Goal: Transaction & Acquisition: Subscribe to service/newsletter

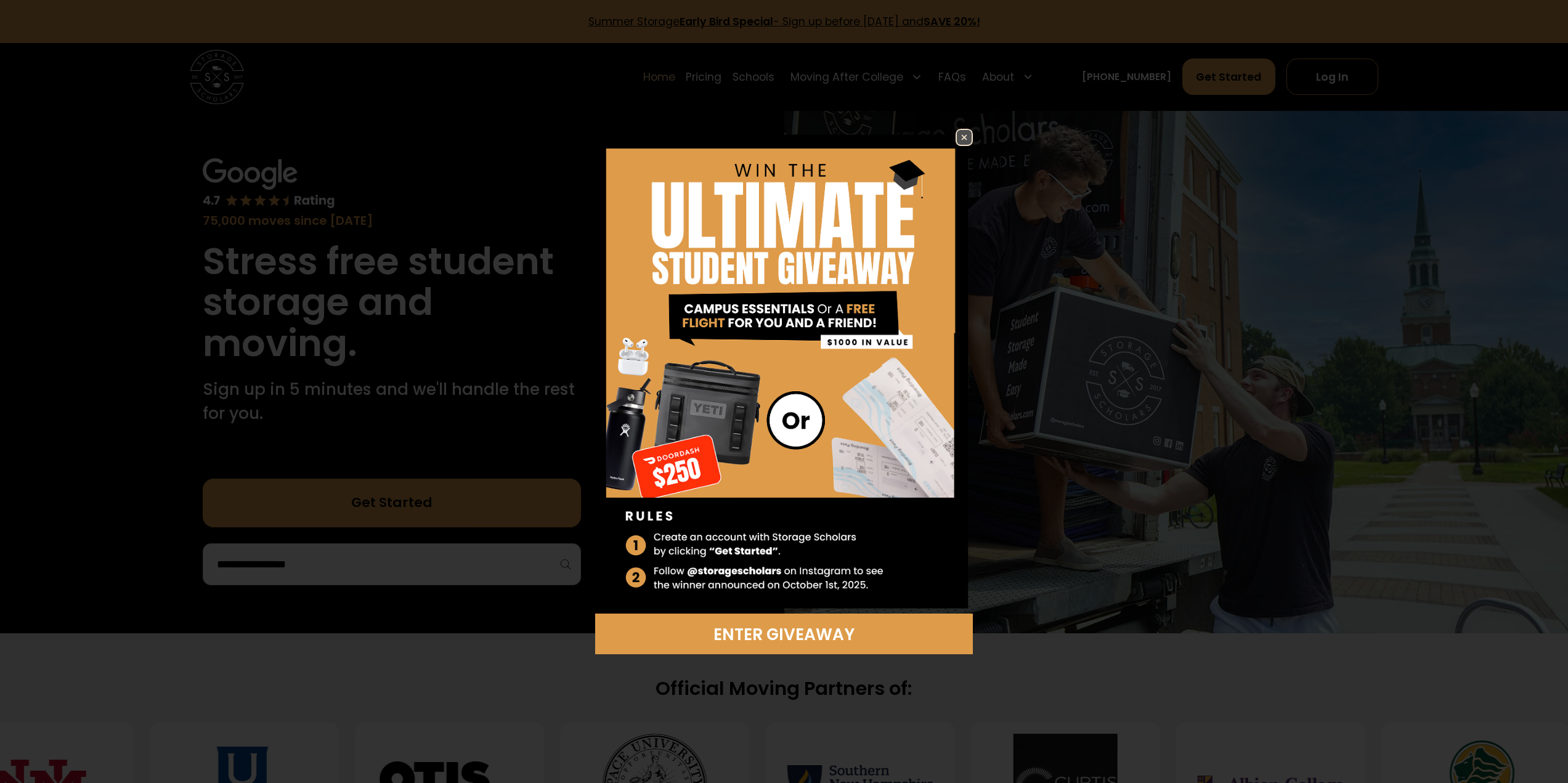
click at [981, 140] on div "Enter Giveaway" at bounding box center [783, 392] width 535 height 526
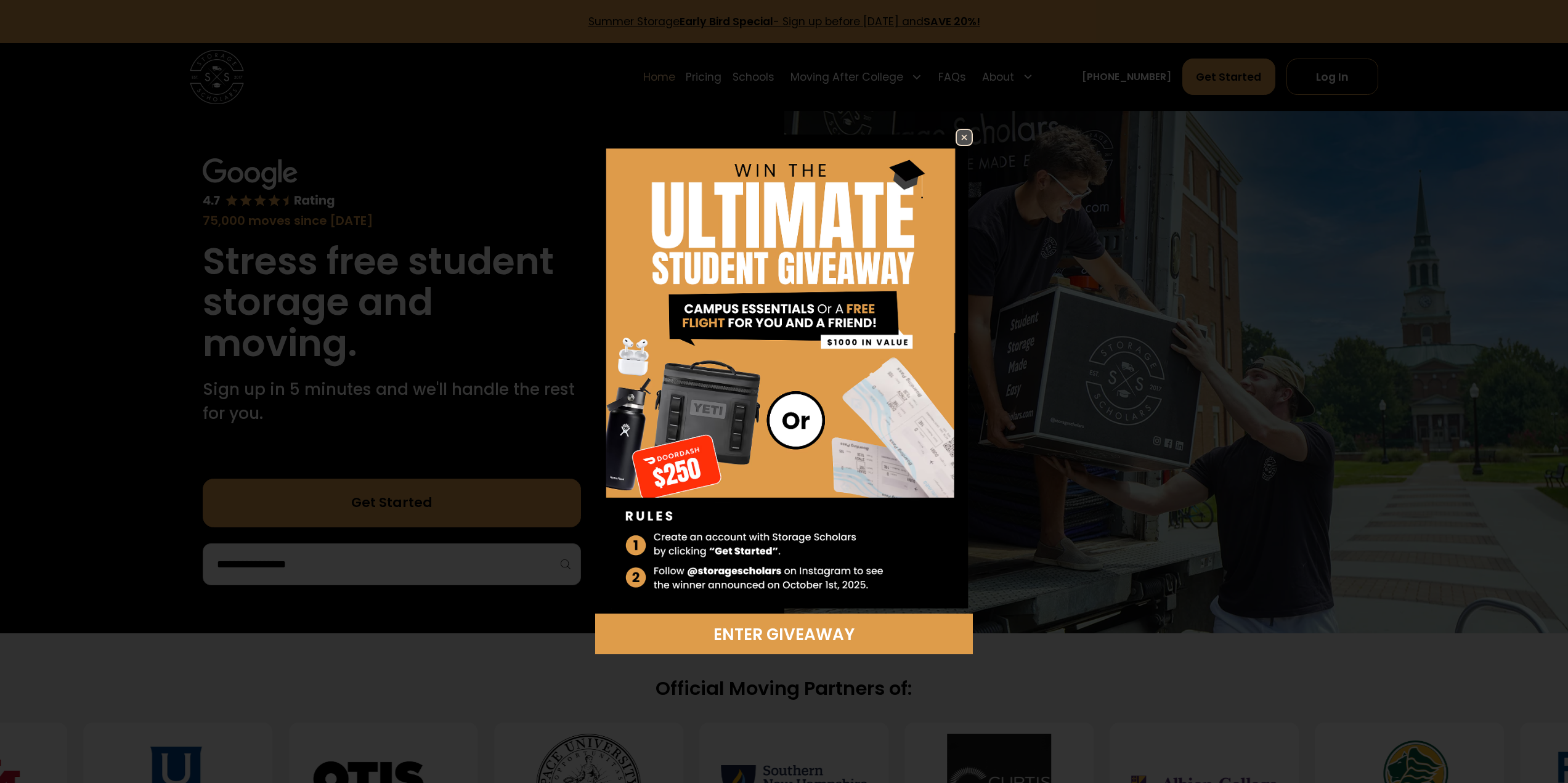
click at [969, 136] on img at bounding box center [964, 137] width 15 height 15
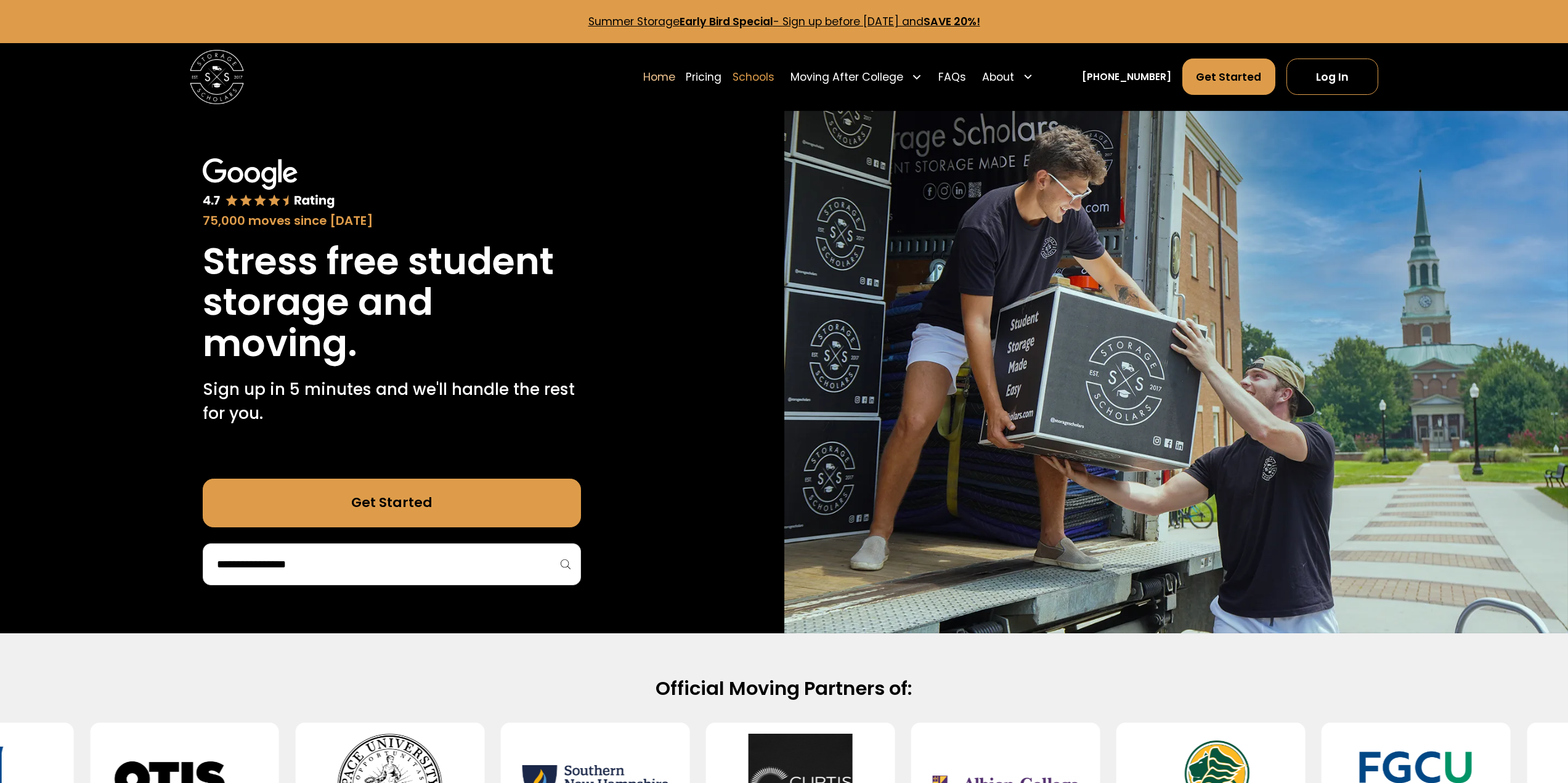
click at [774, 78] on link "Schools" at bounding box center [754, 76] width 42 height 38
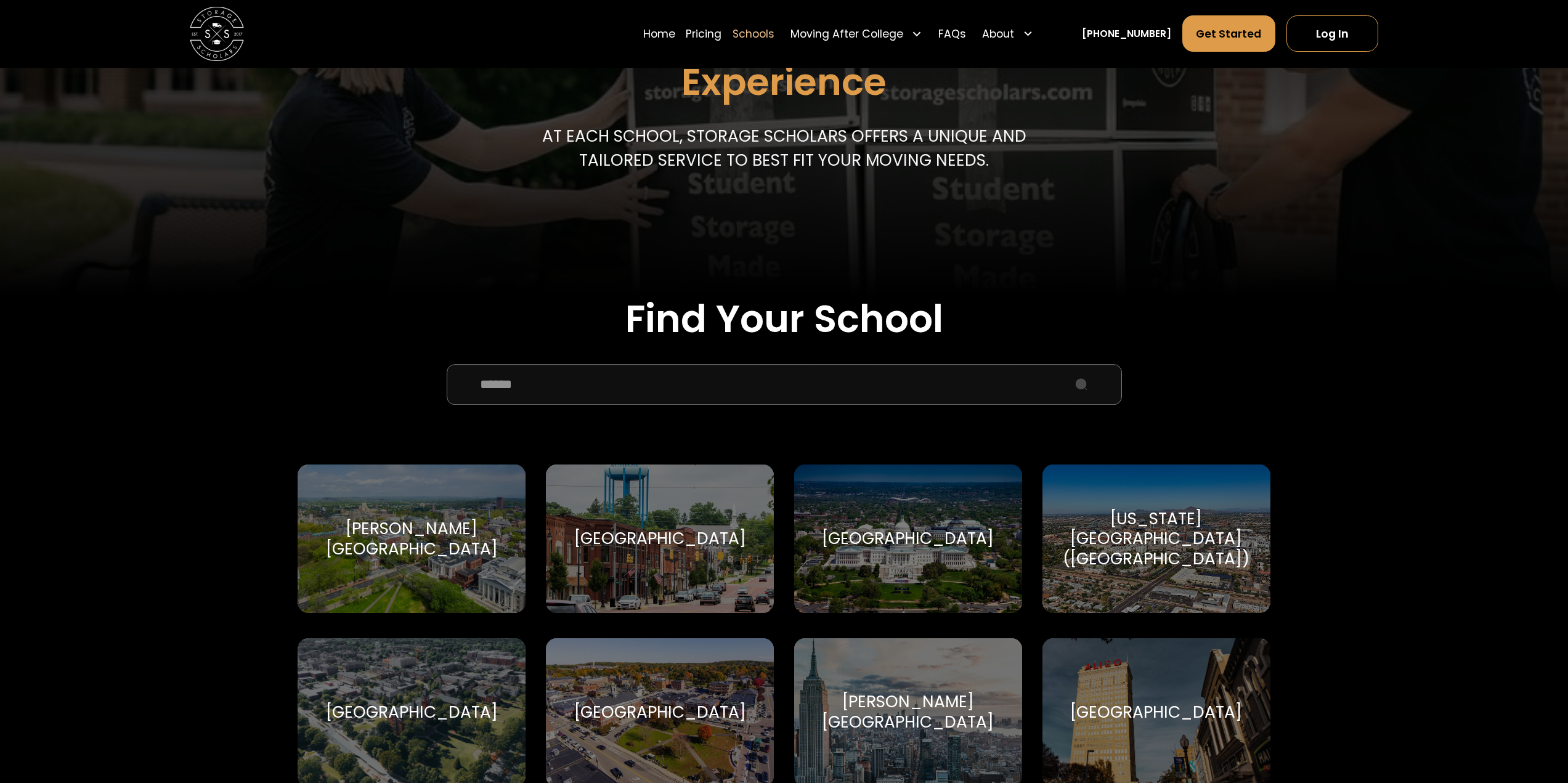
scroll to position [370, 0]
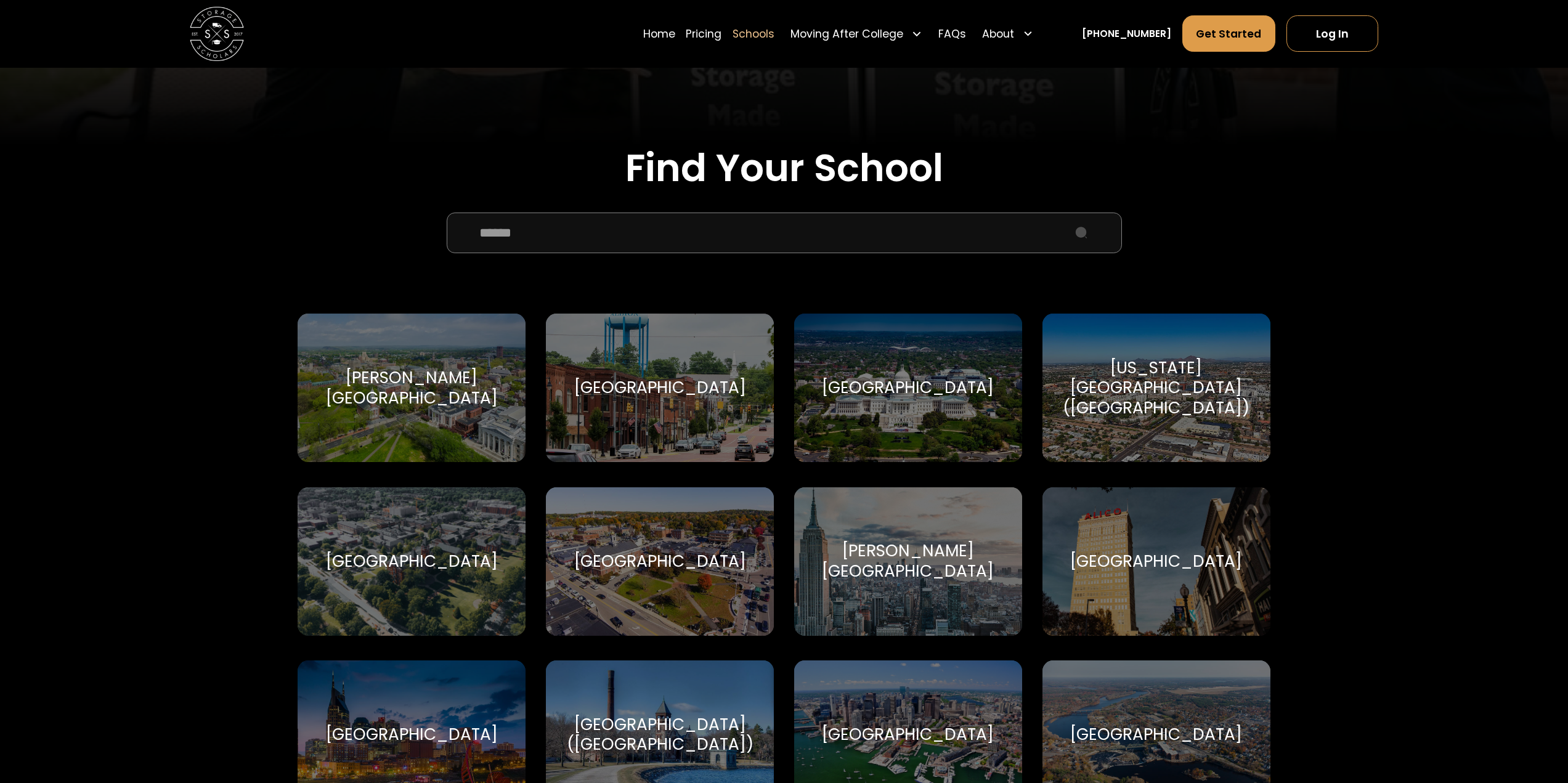
click at [548, 246] on input "School Select Form" at bounding box center [784, 232] width 675 height 40
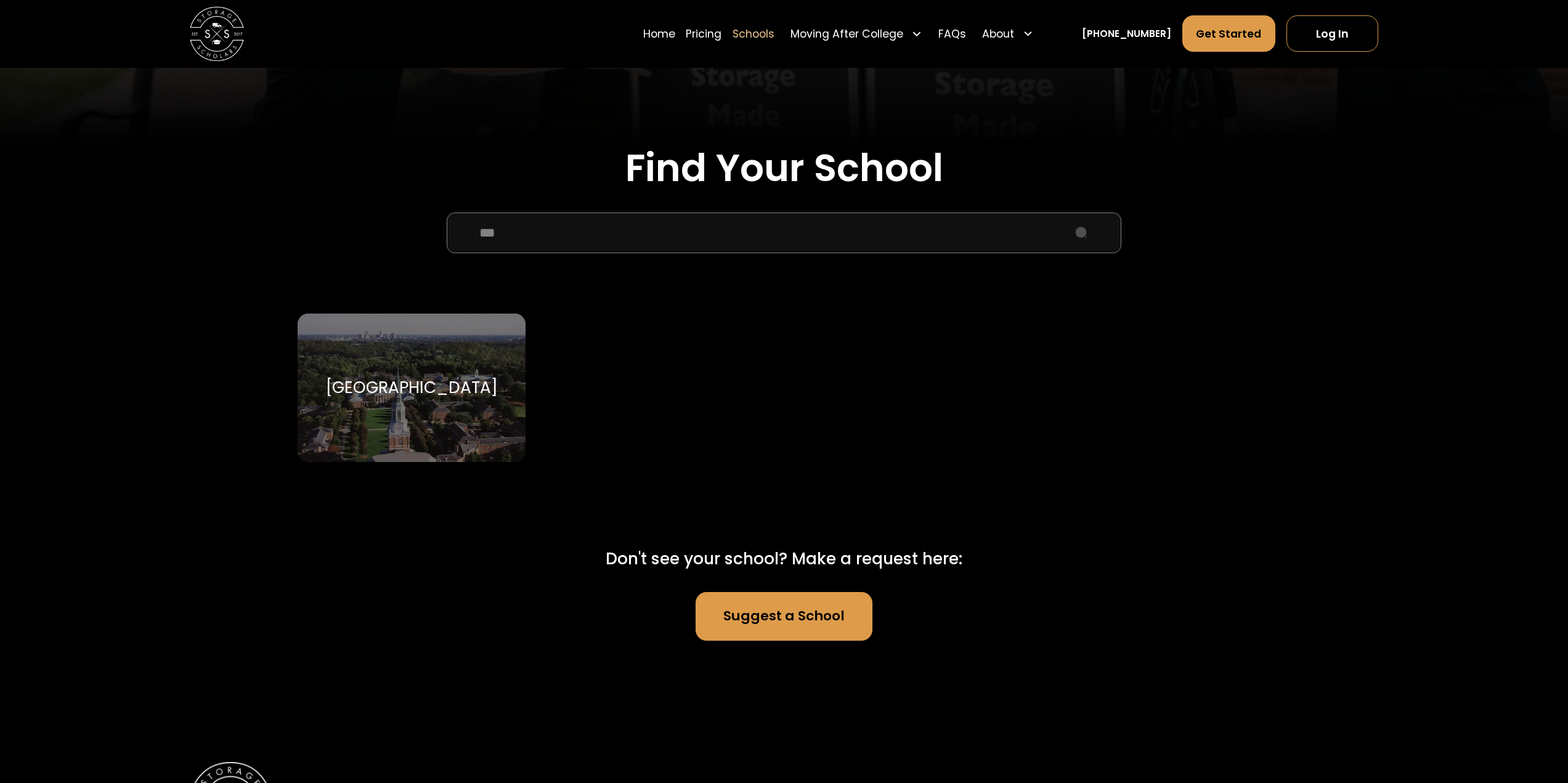
type input "***"
click at [463, 377] on div "[GEOGRAPHIC_DATA]" at bounding box center [411, 387] width 172 height 20
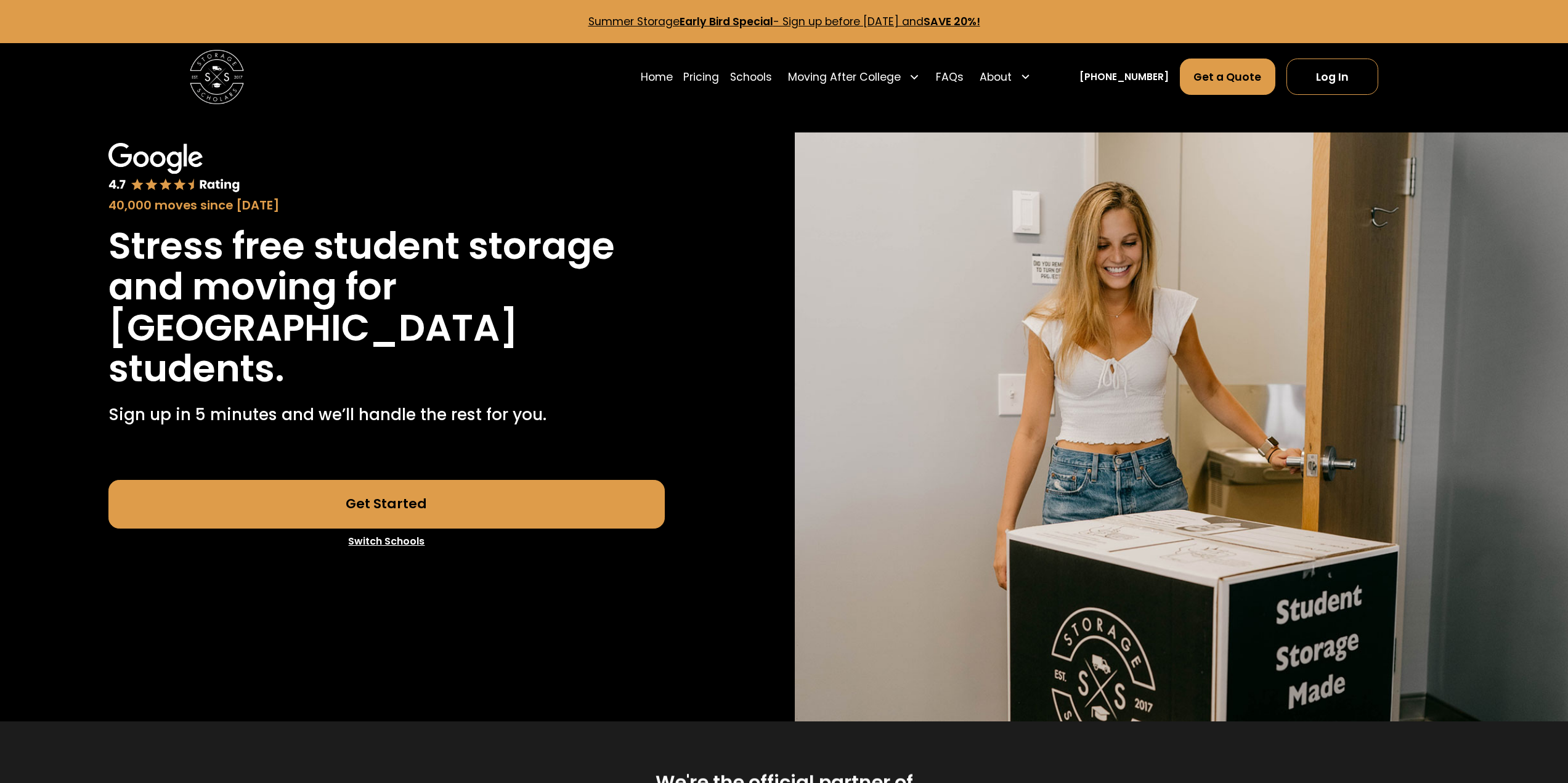
click at [443, 486] on link "Get Started" at bounding box center [387, 504] width 557 height 49
click at [483, 510] on link "Get Started" at bounding box center [387, 504] width 557 height 49
